Goal: Check status: Check status

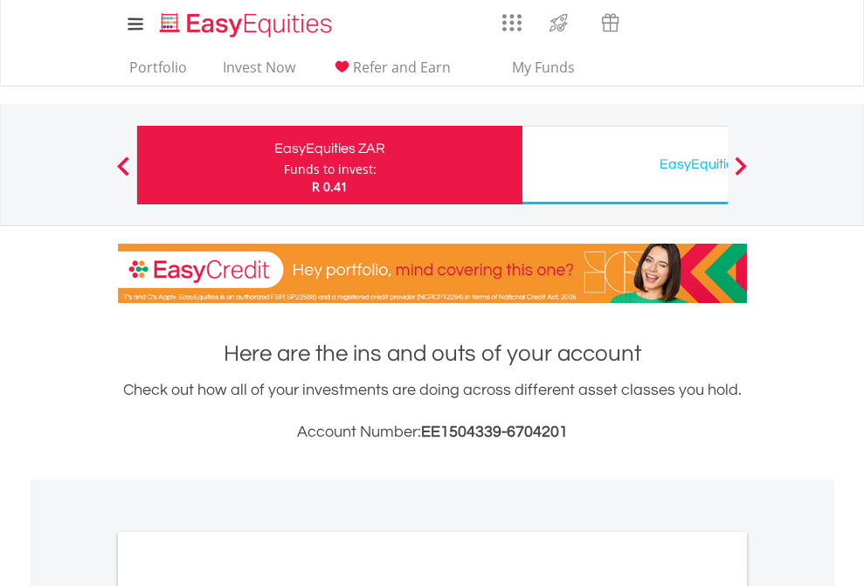
click at [284, 165] on div "Funds to invest:" at bounding box center [330, 169] width 93 height 17
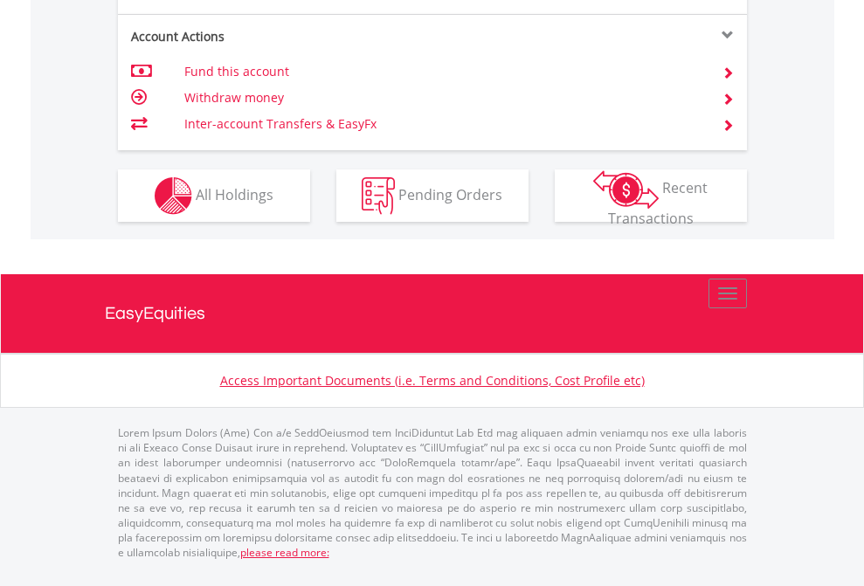
scroll to position [1525, 0]
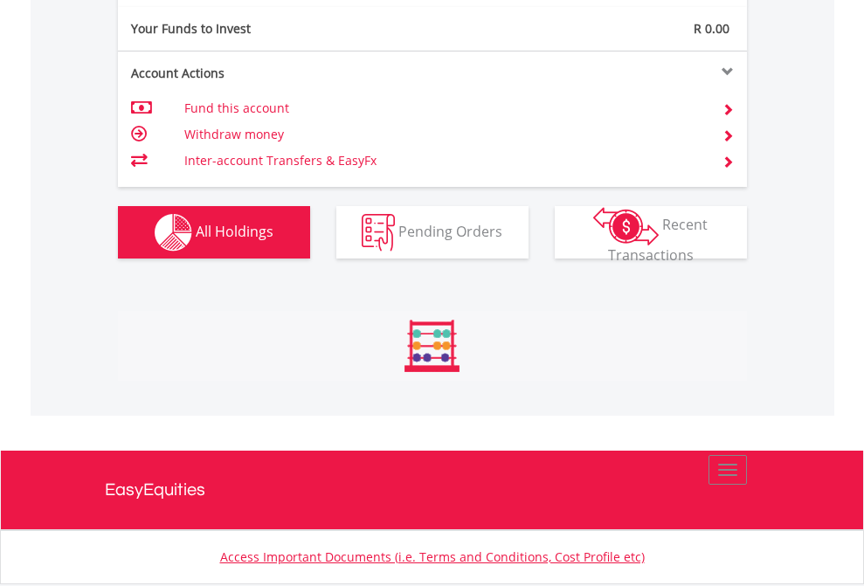
scroll to position [1944, 0]
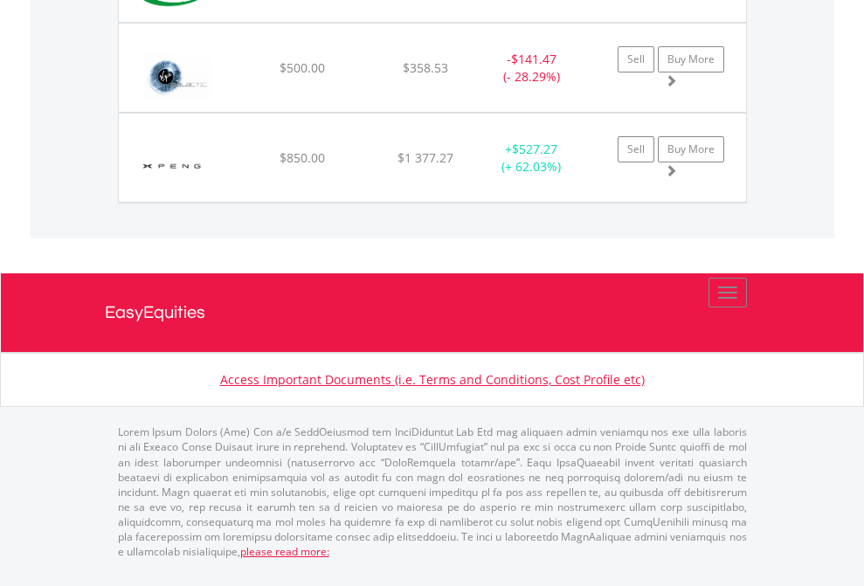
scroll to position [168, 274]
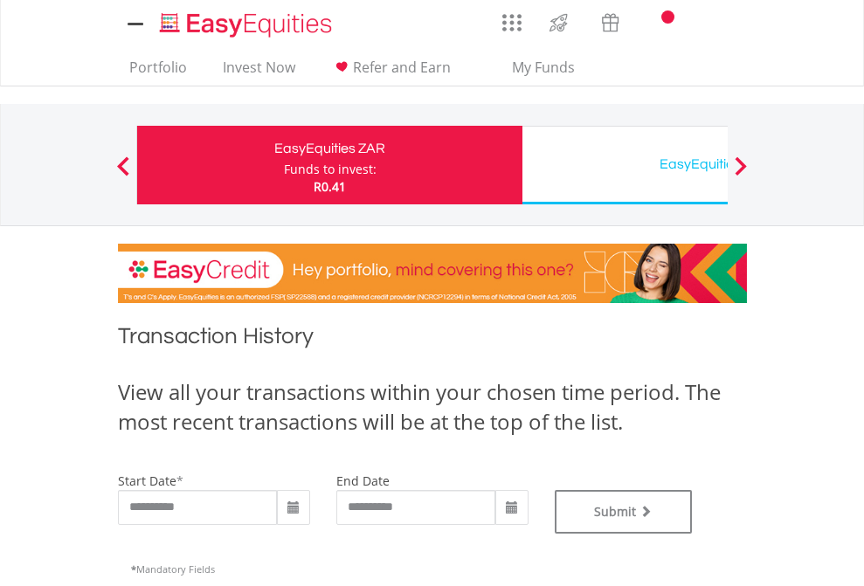
type input "**********"
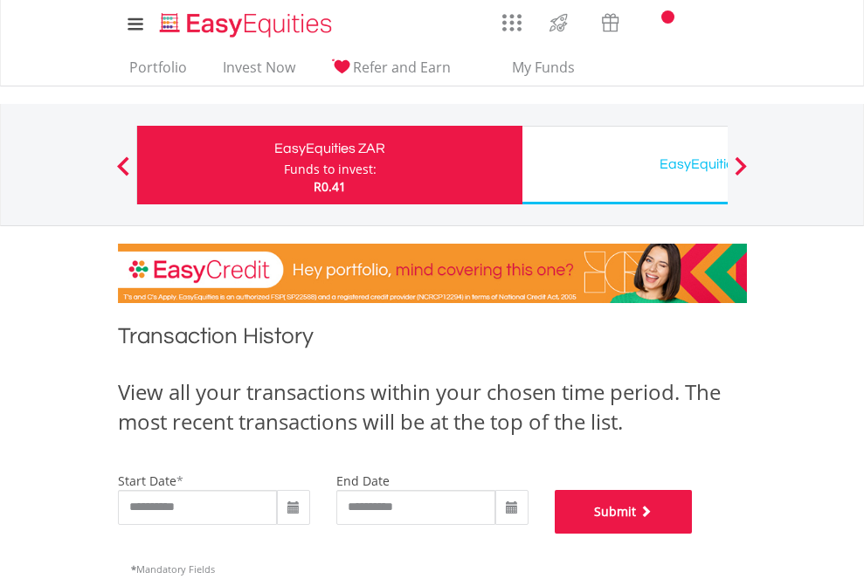
click at [693, 534] on button "Submit" at bounding box center [624, 512] width 138 height 44
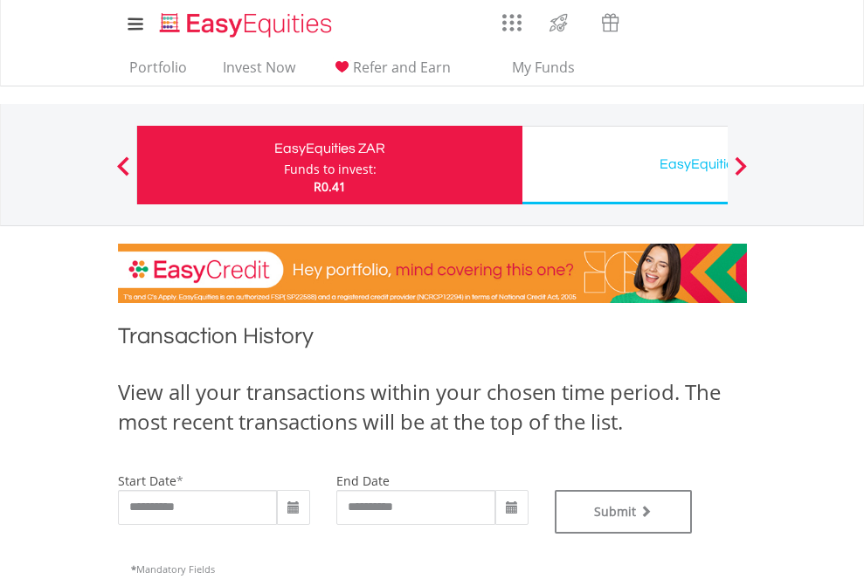
click at [625, 165] on div "EasyEquities USD" at bounding box center [715, 164] width 364 height 24
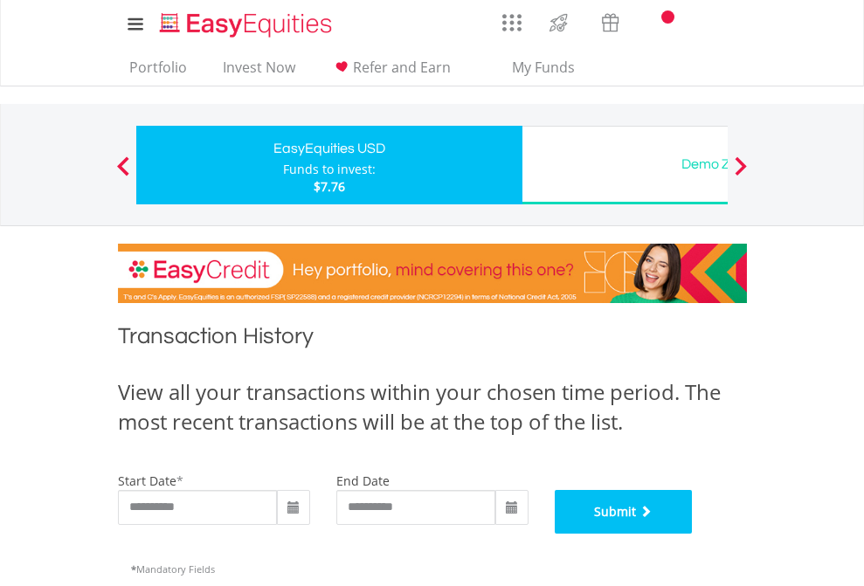
click at [693, 534] on button "Submit" at bounding box center [624, 512] width 138 height 44
